Goal: Transaction & Acquisition: Purchase product/service

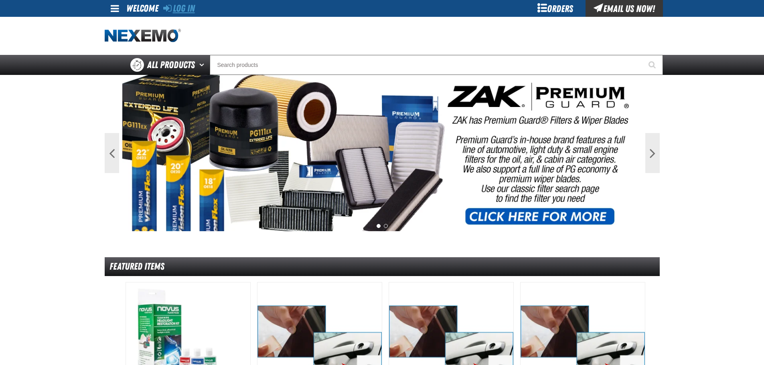
click at [190, 11] on link "Log In" at bounding box center [179, 8] width 32 height 11
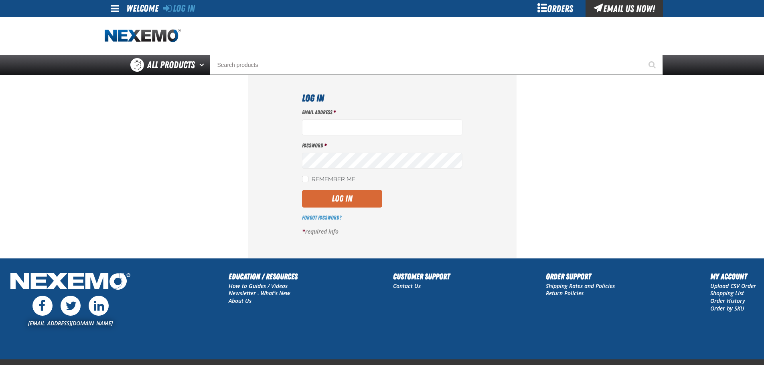
type input "mmagee@vtaig.com"
click at [334, 197] on button "Log In" at bounding box center [342, 199] width 80 height 18
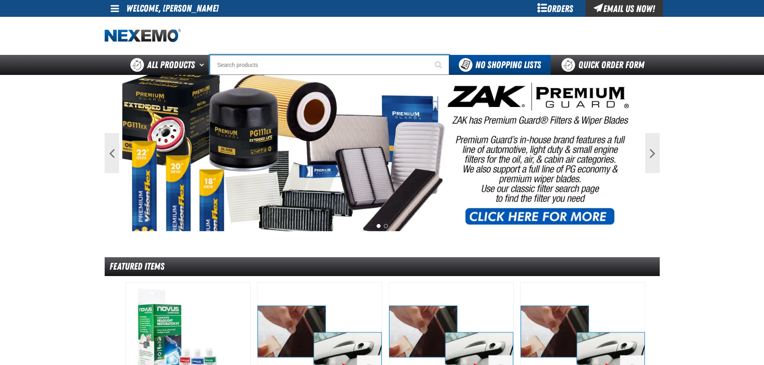
click at [230, 63] on input "Search" at bounding box center [329, 65] width 239 height 20
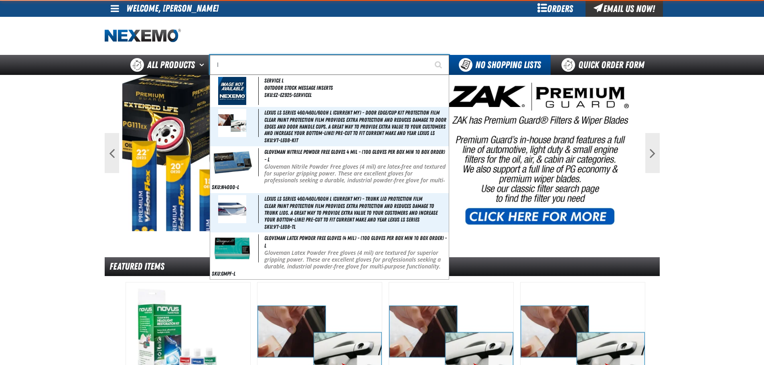
type input "lu"
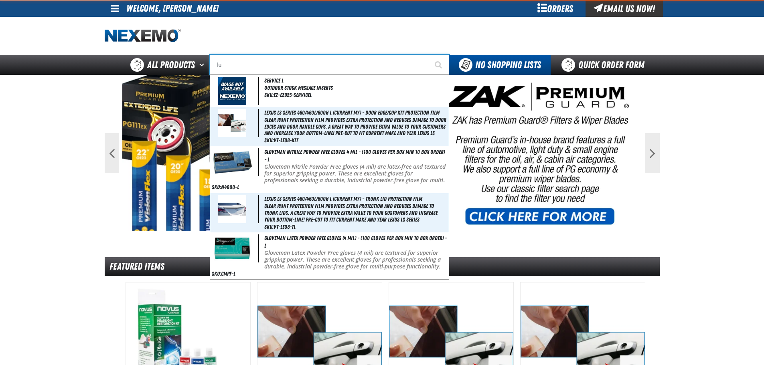
type input "luXURY"
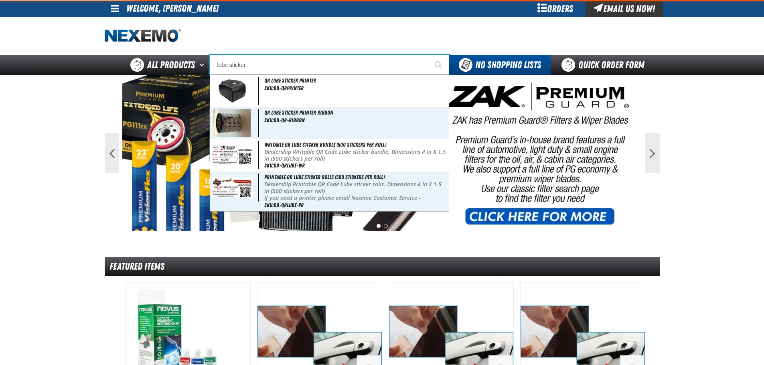
type input "lube sticker"
click at [429, 55] on button "Start Searching" at bounding box center [439, 65] width 20 height 20
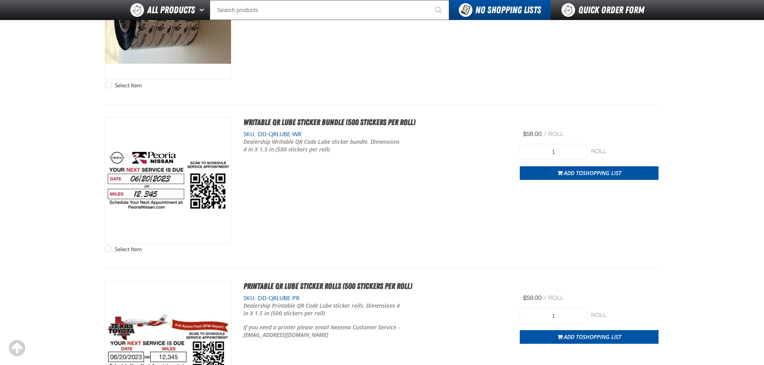
scroll to position [321, 0]
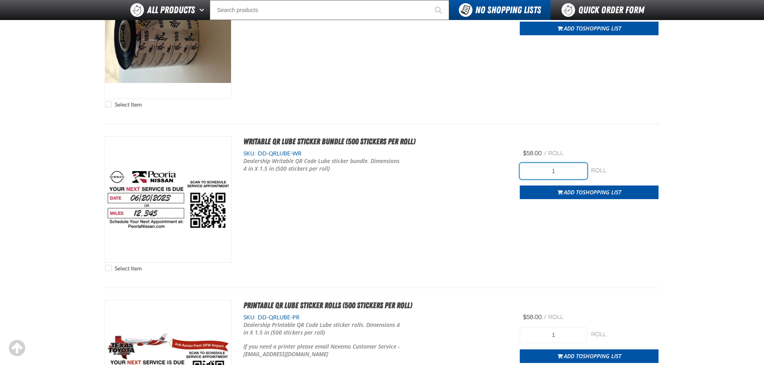
drag, startPoint x: 571, startPoint y: 170, endPoint x: 529, endPoint y: 171, distance: 41.7
click at [529, 171] on input "1" at bounding box center [552, 171] width 67 height 16
type input "10"
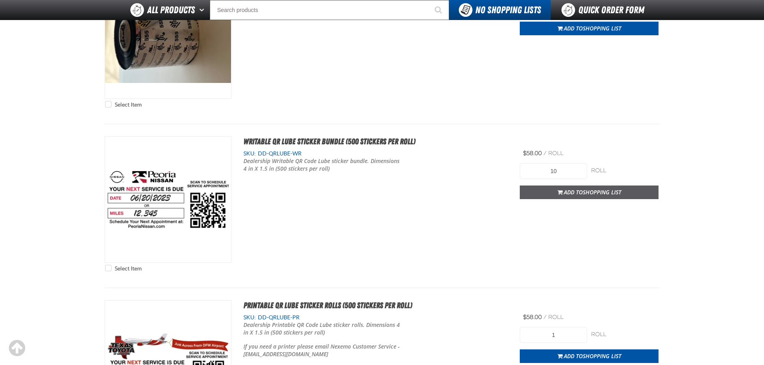
click at [596, 195] on span "Shopping List" at bounding box center [601, 192] width 38 height 8
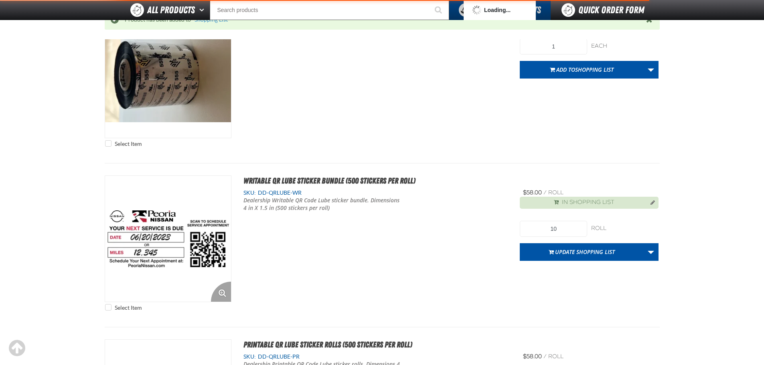
scroll to position [360, 0]
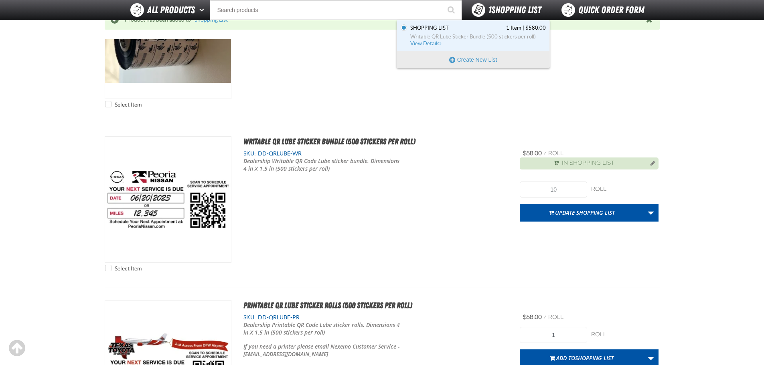
click at [498, 12] on span "1 Shopping List" at bounding box center [514, 9] width 53 height 11
click at [435, 42] on span "View Details" at bounding box center [426, 43] width 32 height 6
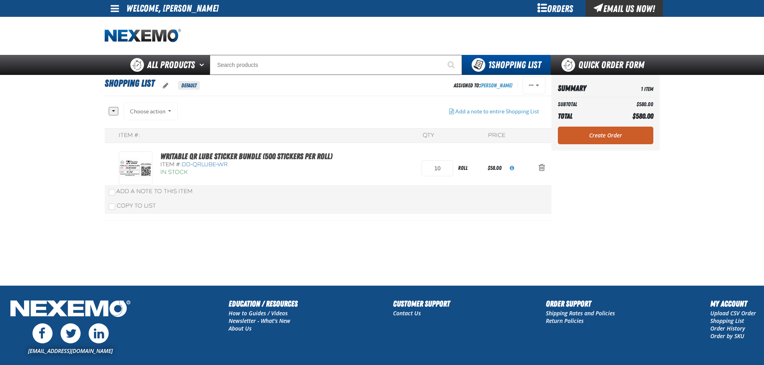
click at [169, 110] on div "Choose action Add to Shopping Cart Add to Shopping Cart Add to Shopping Cart Ad…" at bounding box center [150, 112] width 55 height 18
click at [605, 133] on link "Create Order" at bounding box center [605, 136] width 95 height 18
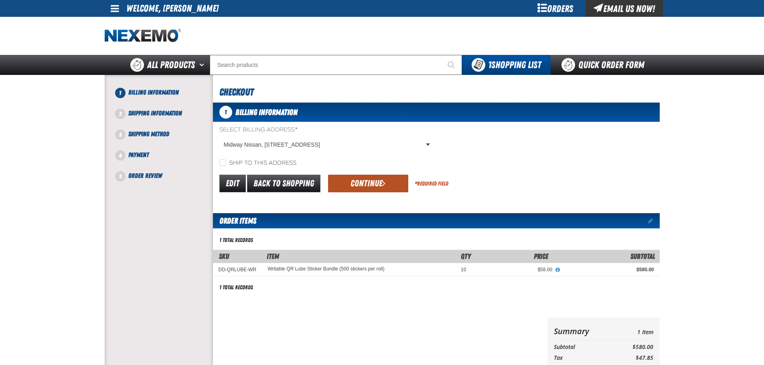
click at [370, 184] on button "Continue" at bounding box center [368, 184] width 80 height 18
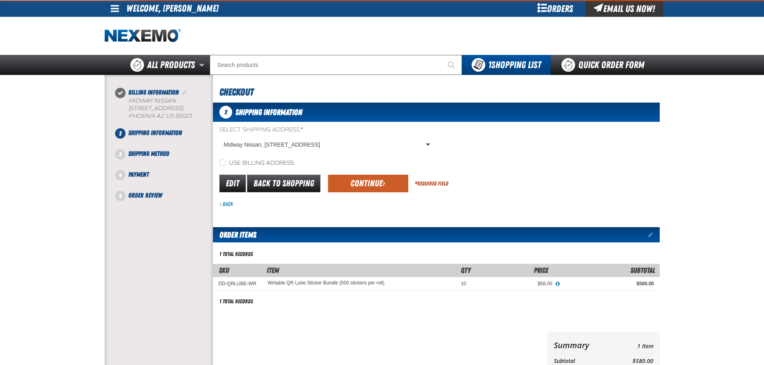
click at [370, 184] on button "Continue" at bounding box center [368, 184] width 80 height 18
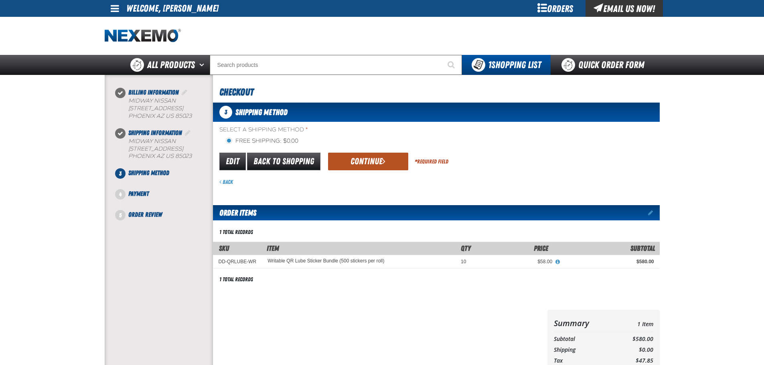
click at [373, 167] on button "Continue" at bounding box center [368, 162] width 80 height 18
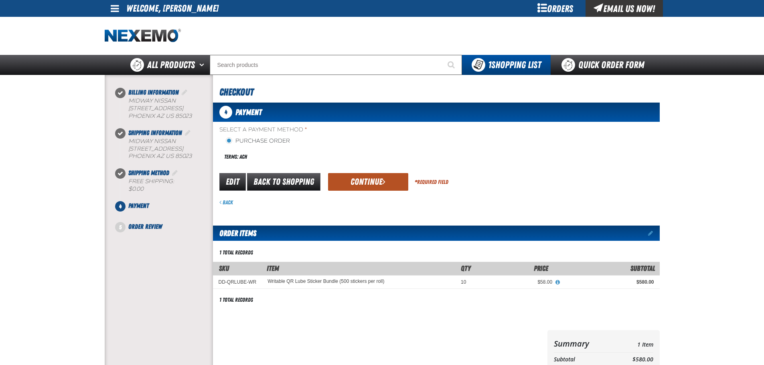
click at [374, 182] on button "Continue" at bounding box center [368, 182] width 80 height 18
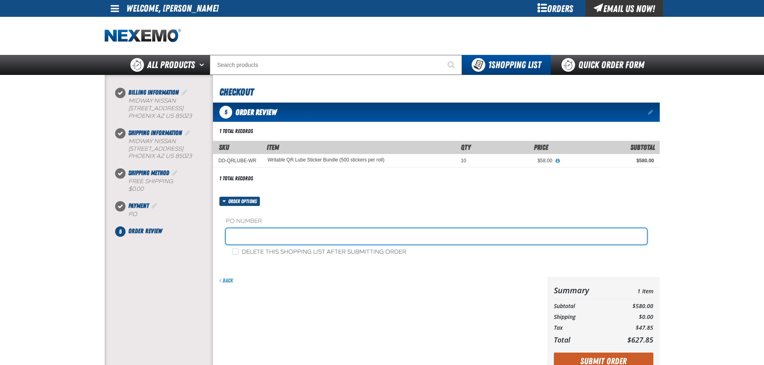
click at [247, 241] on input "text" at bounding box center [436, 236] width 421 height 16
drag, startPoint x: 241, startPoint y: 235, endPoint x: 208, endPoint y: 239, distance: 32.8
click at [208, 239] on div at bounding box center [381, 226] width 561 height 302
type input "ZAK0815"
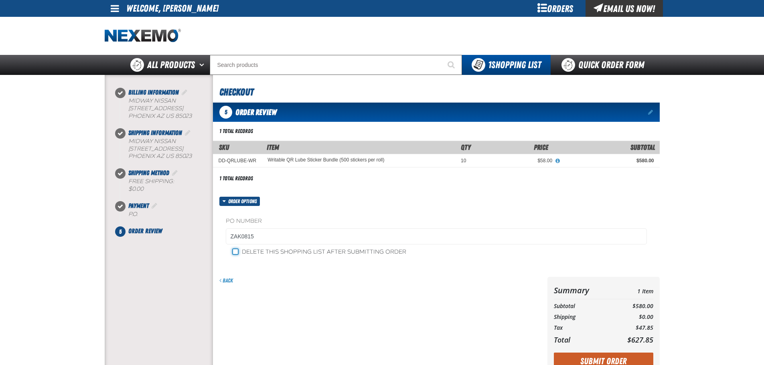
click at [234, 254] on input "Delete this shopping list after submitting order" at bounding box center [235, 252] width 6 height 6
checkbox input "true"
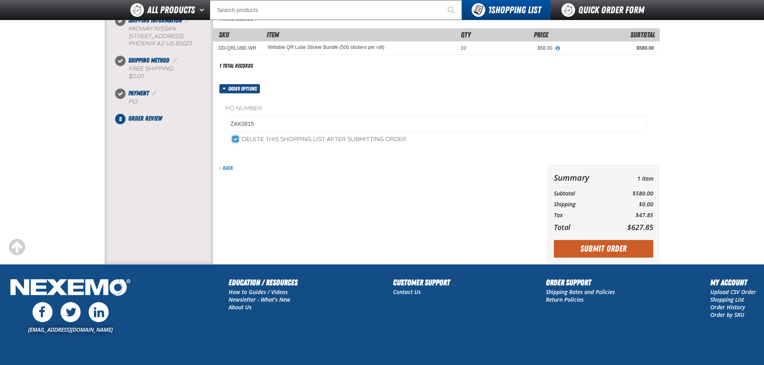
scroll to position [145, 0]
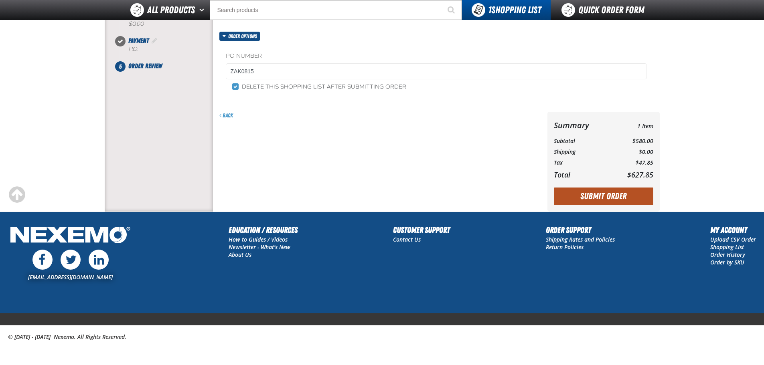
click at [604, 198] on button "Submit Order" at bounding box center [603, 197] width 99 height 18
